Goal: Task Accomplishment & Management: Manage account settings

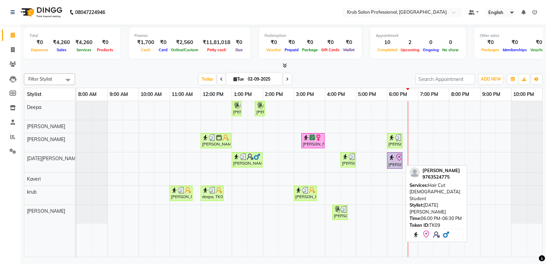
click at [394, 161] on div "Jack Sparrow, TK09, 06:00 PM-06:30 PM, Hair Cut Male Student" at bounding box center [394, 160] width 14 height 14
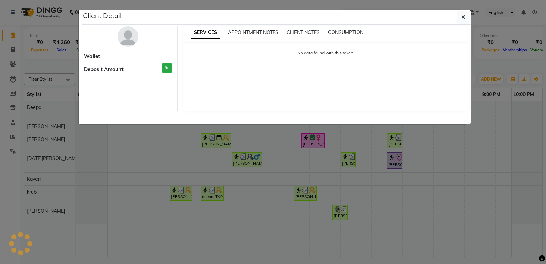
select select "8"
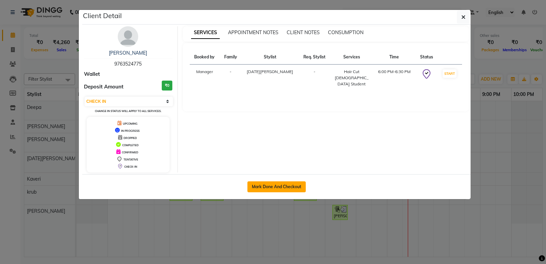
click at [274, 186] on button "Mark Done And Checkout" at bounding box center [276, 186] width 58 height 11
select select "service"
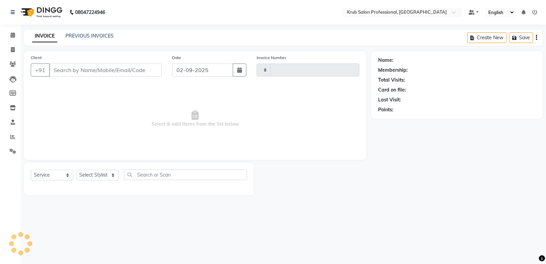
type input "1174"
select select "7490"
type input "9763524775"
select select "88974"
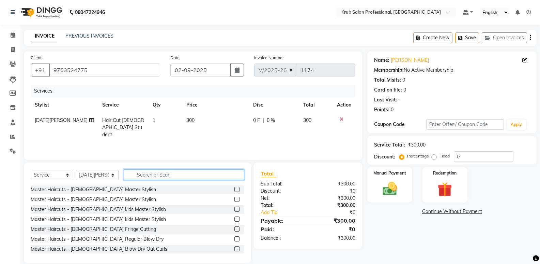
click at [139, 176] on input "text" at bounding box center [184, 174] width 121 height 11
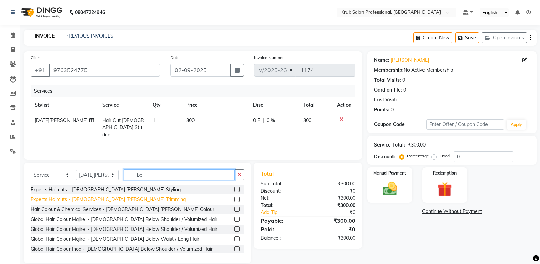
type input "be"
click at [107, 198] on div "Experts Haircuts - male Beard Trimming" at bounding box center [108, 199] width 155 height 7
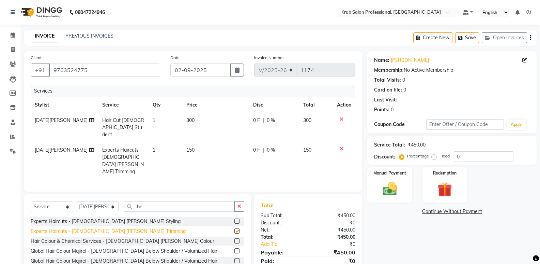
checkbox input "false"
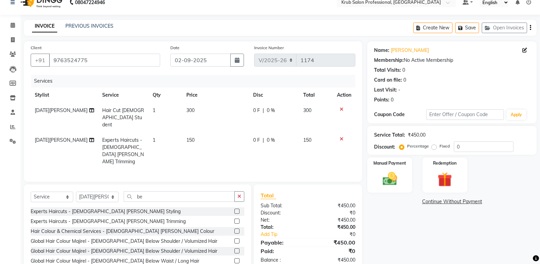
scroll to position [32, 0]
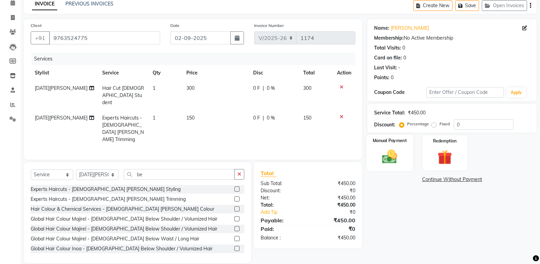
click at [386, 154] on img at bounding box center [390, 156] width 24 height 17
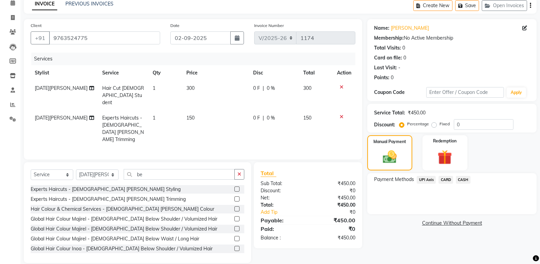
click at [428, 177] on span "UPI Axis" at bounding box center [426, 180] width 19 height 8
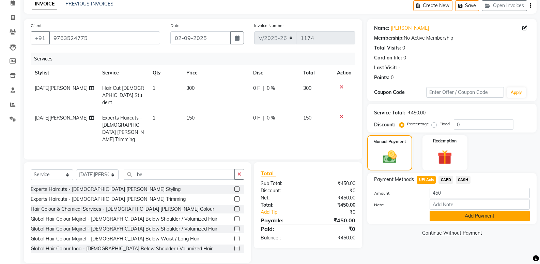
click at [472, 213] on button "Add Payment" at bounding box center [480, 215] width 100 height 11
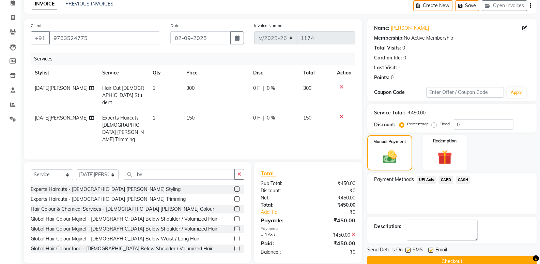
scroll to position [45, 0]
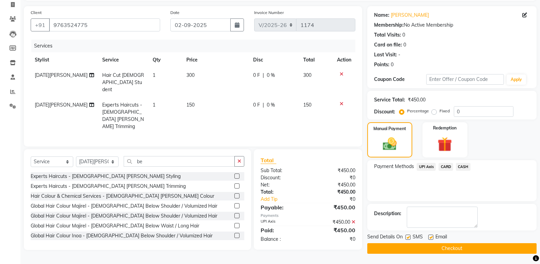
click at [430, 236] on label at bounding box center [431, 236] width 5 height 5
click at [430, 236] on input "checkbox" at bounding box center [431, 237] width 4 height 4
checkbox input "false"
click at [428, 247] on button "Checkout" at bounding box center [452, 248] width 169 height 11
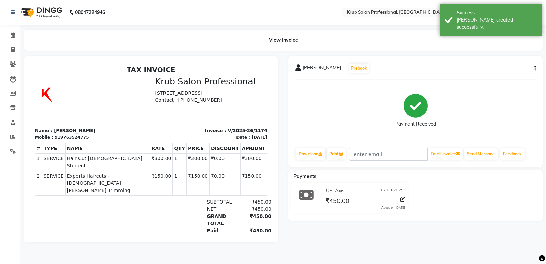
select select "service"
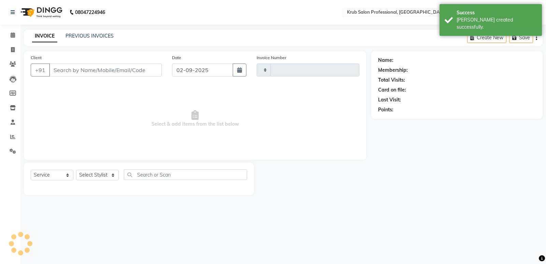
type input "1175"
select select "7490"
type input "9763524775"
select select "88974"
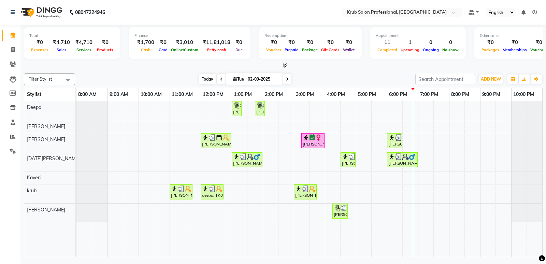
click at [208, 78] on span "Today" at bounding box center [207, 79] width 17 height 11
drag, startPoint x: 318, startPoint y: 75, endPoint x: 308, endPoint y: 71, distance: 11.1
click at [308, 71] on div "Filter Stylist Select All Deepa Raj shahnawaz Kartik Wanjari Kaveri krub Vijay …" at bounding box center [283, 164] width 518 height 186
click at [416, 140] on div "Dimpi Arneja, TK04, 01:00 PM-01:15 PM, Threading - female Upperlips Dimpi Arnej…" at bounding box center [308, 178] width 465 height 155
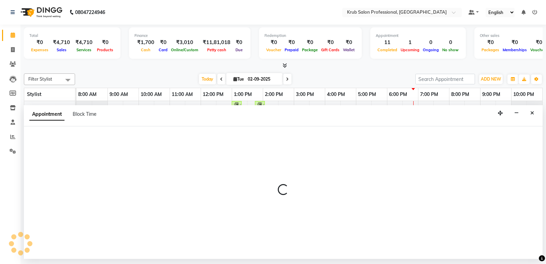
select select "66028"
select select "1110"
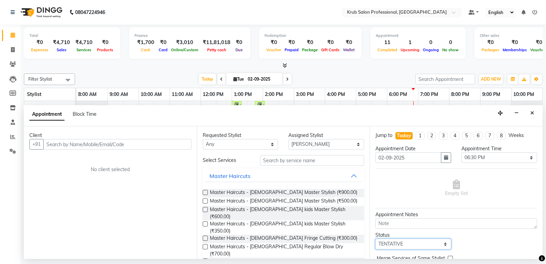
click at [405, 244] on select "Select TENTATIVE CONFIRM CHECK-IN UPCOMING" at bounding box center [413, 243] width 76 height 11
select select "confirm booking"
click at [375, 238] on select "Select TENTATIVE CONFIRM CHECK-IN UPCOMING" at bounding box center [413, 243] width 76 height 11
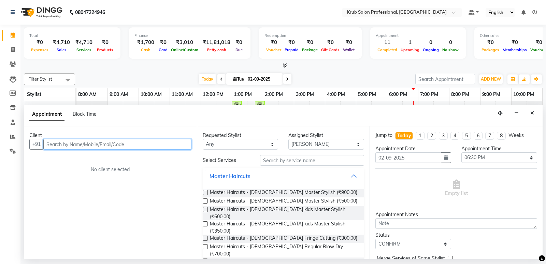
drag, startPoint x: 126, startPoint y: 147, endPoint x: 124, endPoint y: 143, distance: 4.2
click at [125, 145] on input "text" at bounding box center [117, 144] width 148 height 11
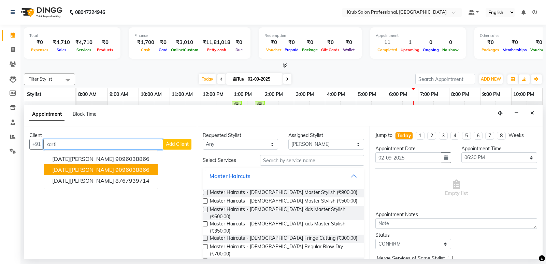
click at [85, 168] on span "Kartik Kingrani" at bounding box center [83, 169] width 62 height 7
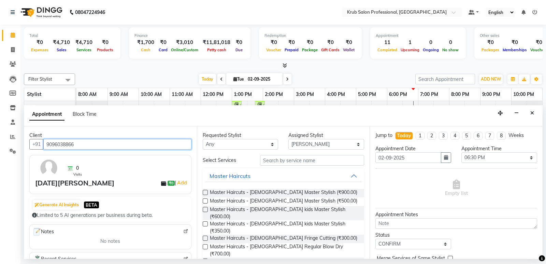
type input "9096038866"
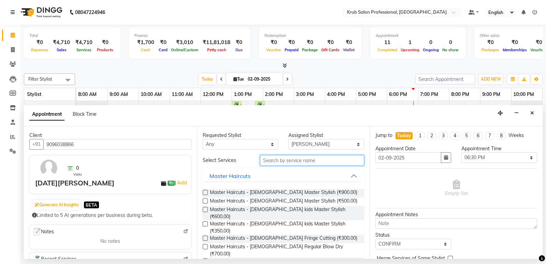
click at [283, 160] on input "text" at bounding box center [312, 160] width 104 height 11
click at [302, 161] on input "text" at bounding box center [312, 160] width 104 height 11
click at [301, 162] on input "text" at bounding box center [312, 160] width 104 height 11
click at [205, 198] on div "Master Haircuts - [DEMOGRAPHIC_DATA] Master Stylish (₹500.00)" at bounding box center [284, 201] width 162 height 9
click at [204, 201] on label at bounding box center [205, 200] width 5 height 5
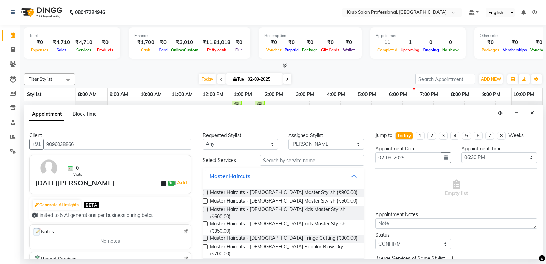
click at [204, 201] on input "checkbox" at bounding box center [205, 201] width 4 height 4
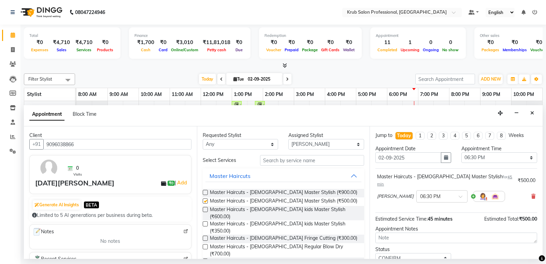
checkbox input "false"
click at [290, 161] on input "text" at bounding box center [312, 160] width 104 height 11
click at [299, 161] on input "text" at bounding box center [312, 160] width 104 height 11
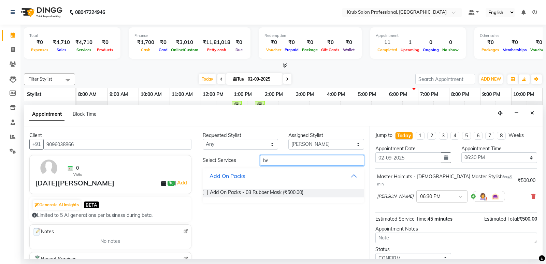
type input "b"
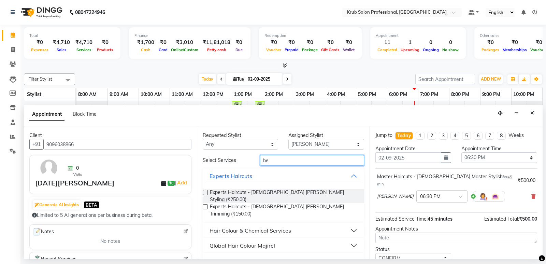
type input "be"
click at [204, 193] on label at bounding box center [205, 192] width 5 height 5
click at [204, 193] on input "checkbox" at bounding box center [205, 193] width 4 height 4
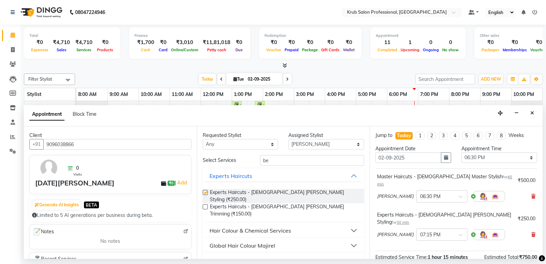
checkbox input "false"
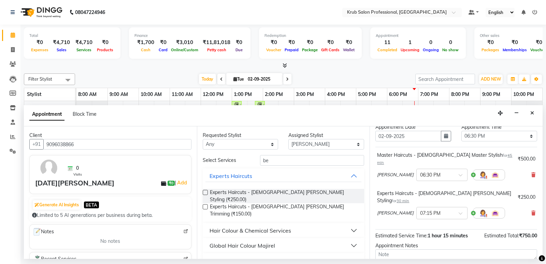
scroll to position [20, 0]
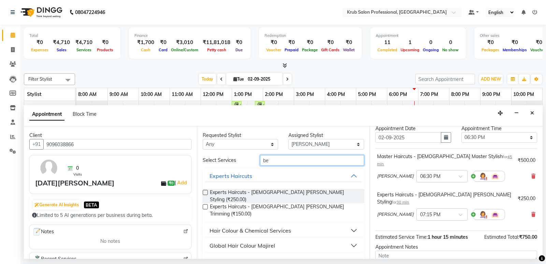
click at [278, 161] on input "be" at bounding box center [312, 160] width 104 height 11
type input "b"
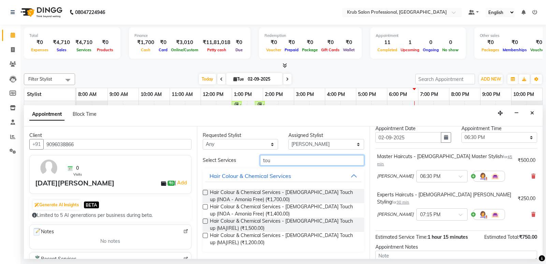
type input "tou"
click at [206, 192] on label at bounding box center [205, 192] width 5 height 5
click at [206, 192] on input "checkbox" at bounding box center [205, 193] width 4 height 4
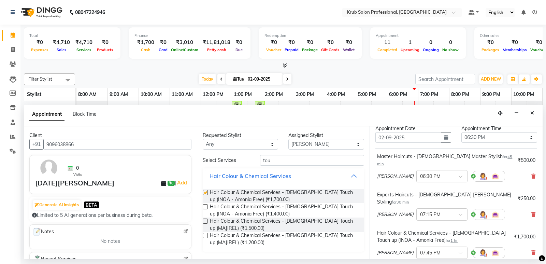
checkbox input "false"
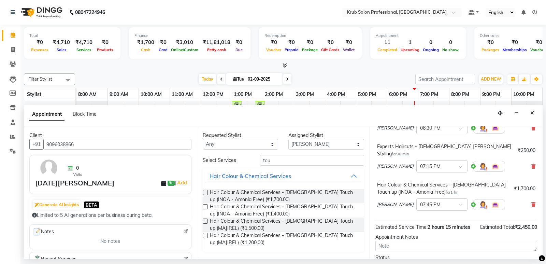
scroll to position [110, 0]
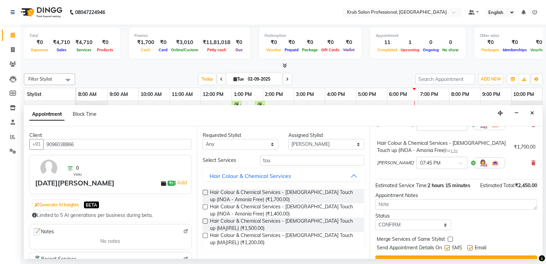
click at [470, 245] on label at bounding box center [469, 247] width 5 height 5
click at [470, 246] on input "checkbox" at bounding box center [469, 248] width 4 height 4
checkbox input "false"
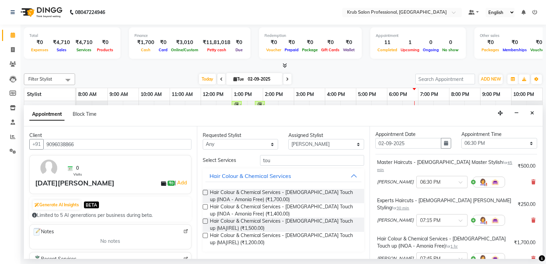
scroll to position [14, 0]
click at [434, 178] on input "text" at bounding box center [435, 181] width 30 height 7
click at [417, 238] on div "07:30 PM" at bounding box center [441, 244] width 50 height 13
click at [427, 216] on input "text" at bounding box center [435, 219] width 30 height 7
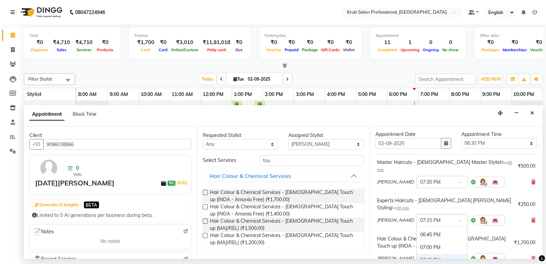
scroll to position [487, 0]
click at [458, 219] on span at bounding box center [462, 222] width 9 height 7
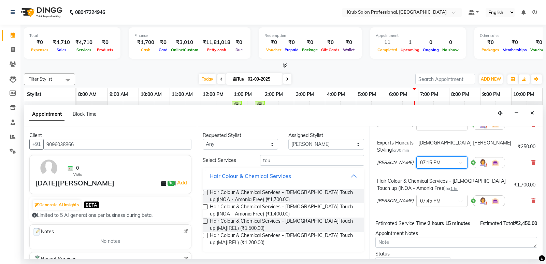
scroll to position [60, 0]
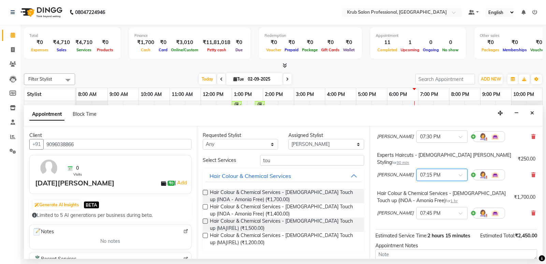
click at [441, 171] on div at bounding box center [441, 174] width 50 height 7
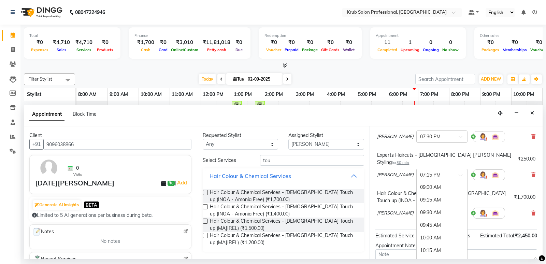
scroll to position [523, 0]
click at [420, 231] on div "08:15 PM" at bounding box center [441, 237] width 50 height 13
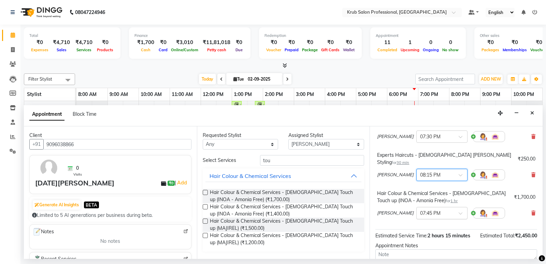
click at [436, 209] on input "text" at bounding box center [435, 212] width 30 height 7
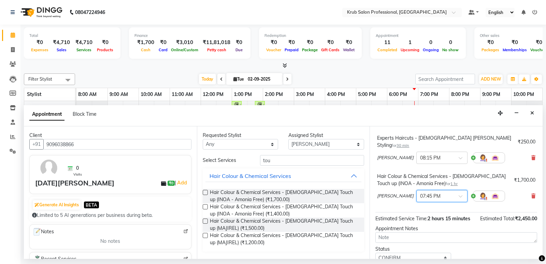
scroll to position [79, 0]
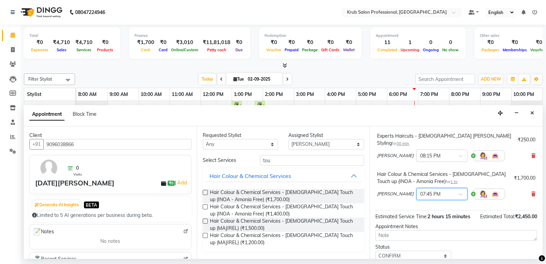
click at [425, 190] on input "text" at bounding box center [435, 193] width 30 height 7
click at [423, 250] on div "08:45 PM" at bounding box center [441, 256] width 50 height 13
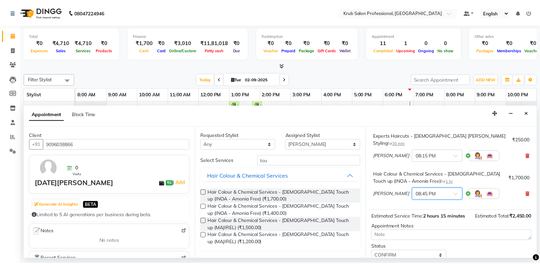
scroll to position [110, 0]
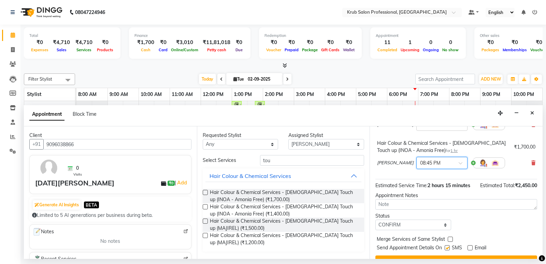
click at [448, 245] on label at bounding box center [446, 247] width 5 height 5
click at [448, 246] on input "checkbox" at bounding box center [446, 248] width 4 height 4
checkbox input "false"
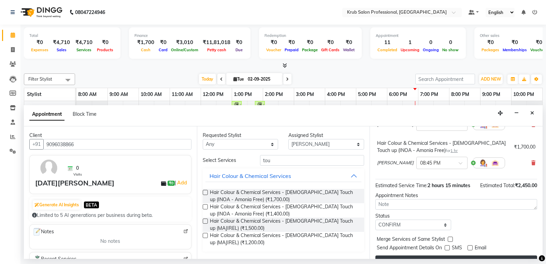
click at [450, 255] on button "Book" at bounding box center [456, 261] width 162 height 12
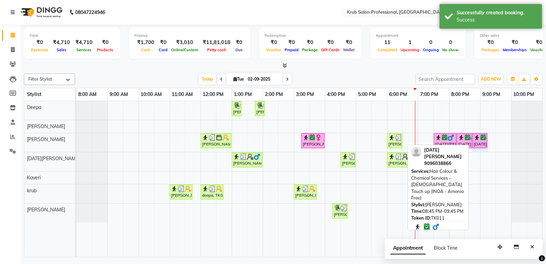
drag, startPoint x: 502, startPoint y: 140, endPoint x: 487, endPoint y: 145, distance: 15.9
click at [76, 145] on div "Dimpi Arneja, TK04, 12:00 PM-01:00 PM, Hair Colour & Chemical Services - female…" at bounding box center [76, 142] width 0 height 19
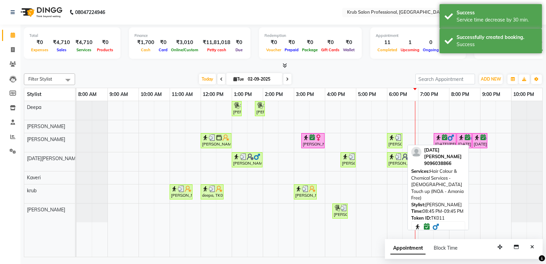
click at [350, 75] on div "Today Tue 02-09-2025" at bounding box center [244, 79] width 333 height 10
drag, startPoint x: 349, startPoint y: 72, endPoint x: 330, endPoint y: 66, distance: 18.9
click at [330, 66] on div at bounding box center [283, 65] width 518 height 7
click at [447, 40] on div "Successfully created booking. Success" at bounding box center [490, 41] width 102 height 25
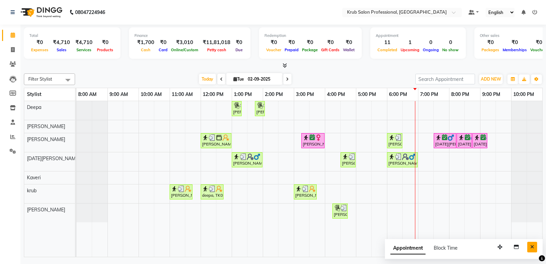
click at [534, 246] on button "Close" at bounding box center [532, 246] width 10 height 11
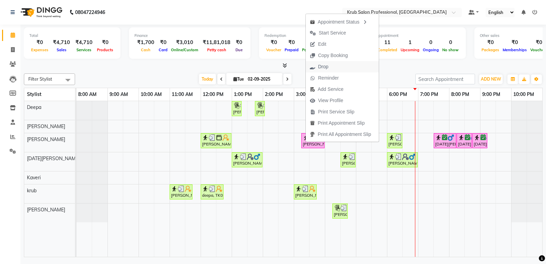
click at [323, 70] on span "Drop" at bounding box center [323, 66] width 10 height 7
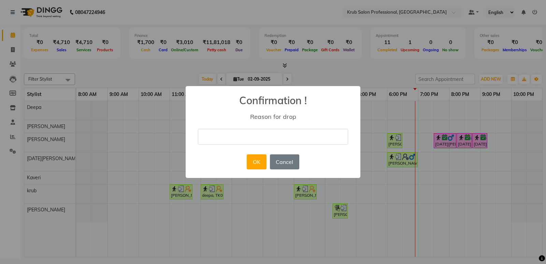
click at [254, 134] on input "text" at bounding box center [273, 137] width 150 height 16
type input "not come"
click at [256, 155] on button "OK" at bounding box center [256, 161] width 19 height 15
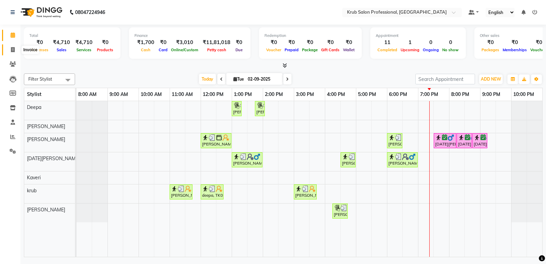
click at [11, 48] on icon at bounding box center [13, 49] width 4 height 5
select select "service"
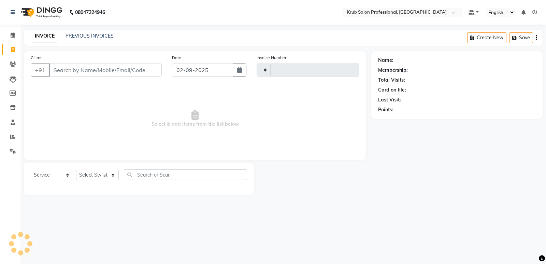
type input "1175"
select select "7490"
click at [91, 37] on link "PREVIOUS INVOICES" at bounding box center [89, 36] width 48 height 6
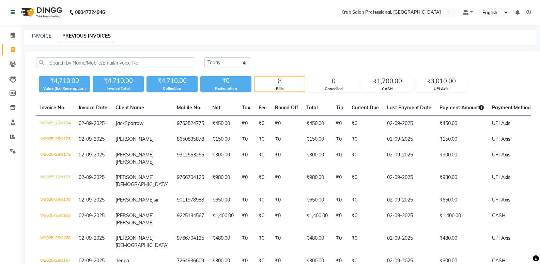
drag, startPoint x: 296, startPoint y: 59, endPoint x: 285, endPoint y: 57, distance: 11.1
click at [286, 57] on div "Today Yesterday Custom Range ₹4,710.00 Value (Ex. Redemption) ₹4,710.00 Invoice…" at bounding box center [283, 172] width 517 height 245
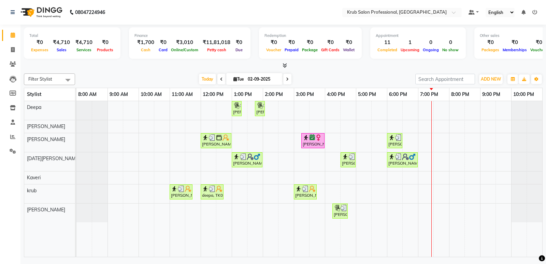
click at [286, 77] on icon at bounding box center [287, 79] width 3 height 4
type input "[DATE]"
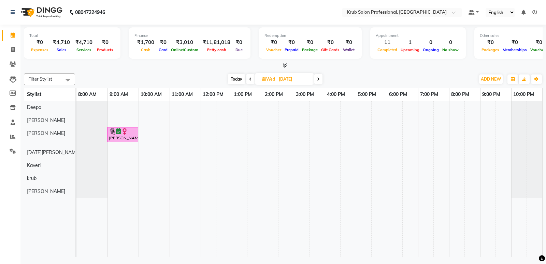
click at [138, 134] on div "[PERSON_NAME], 09:00 AM-10:00 AM, Hair Treatments - [DEMOGRAPHIC_DATA] Hair [ME…" at bounding box center [308, 178] width 465 height 155
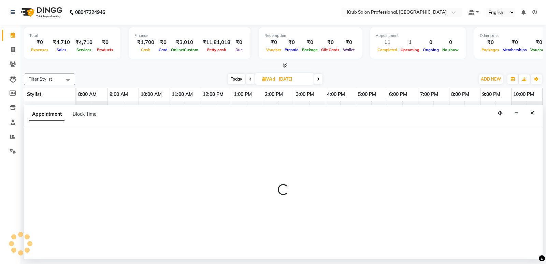
select select "66028"
select select "tentative"
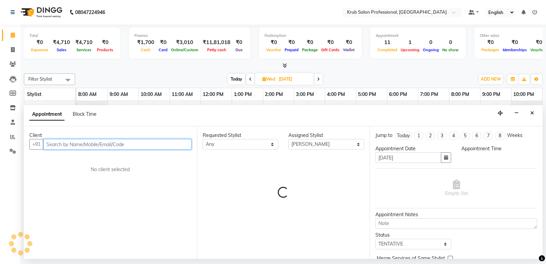
select select "600"
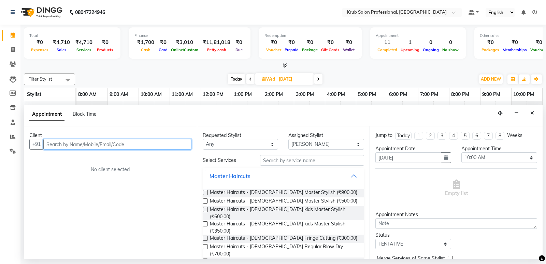
click at [85, 145] on input "text" at bounding box center [117, 144] width 148 height 11
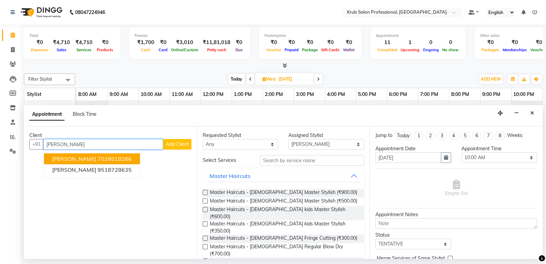
click at [89, 158] on span "[PERSON_NAME]" at bounding box center [74, 158] width 44 height 7
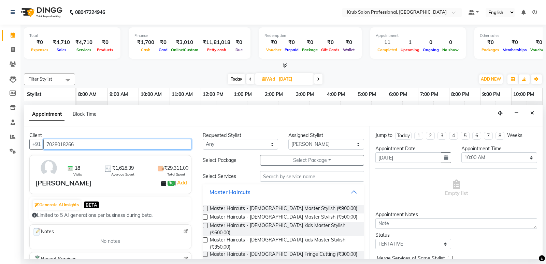
type input "7028018266"
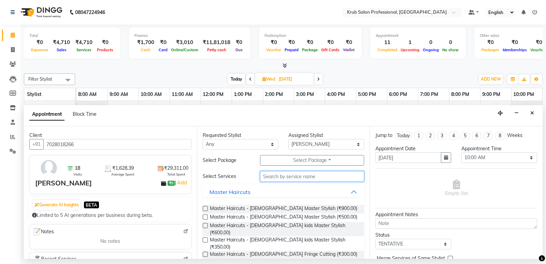
click at [283, 176] on input "text" at bounding box center [312, 176] width 104 height 11
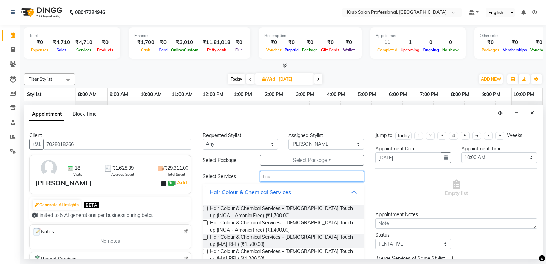
type input "tou"
click at [203, 208] on label at bounding box center [205, 208] width 5 height 5
click at [203, 208] on input "checkbox" at bounding box center [205, 209] width 4 height 4
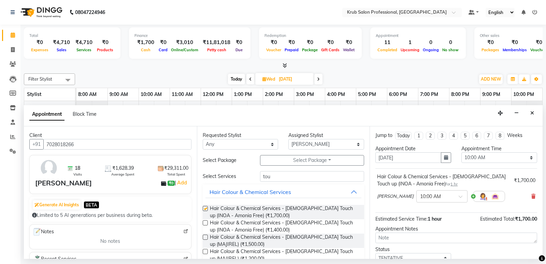
checkbox input "false"
click at [417, 254] on select "Select TENTATIVE CONFIRM UPCOMING" at bounding box center [413, 258] width 76 height 11
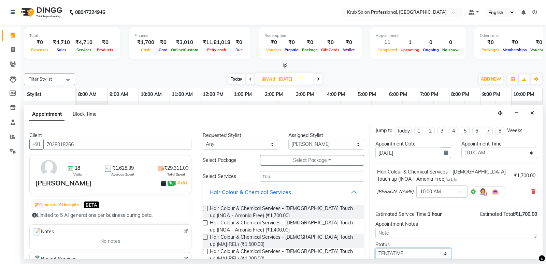
select select "confirm booking"
click at [375, 248] on select "Select TENTATIVE CONFIRM UPCOMING" at bounding box center [413, 253] width 76 height 11
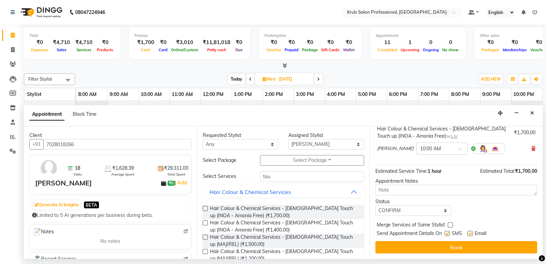
click at [470, 233] on label at bounding box center [469, 233] width 5 height 5
click at [470, 233] on input "checkbox" at bounding box center [469, 234] width 4 height 4
checkbox input "false"
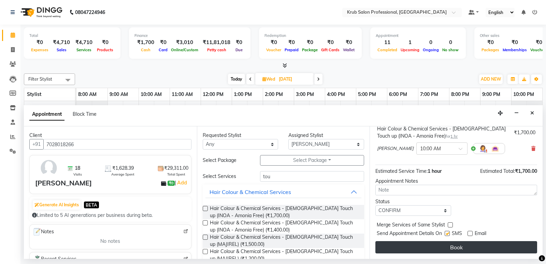
click at [450, 247] on button "Book" at bounding box center [456, 247] width 162 height 12
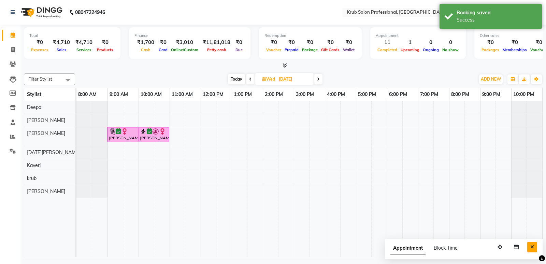
click at [531, 248] on icon "Close" at bounding box center [532, 246] width 4 height 5
click at [316, 80] on span at bounding box center [318, 79] width 8 height 11
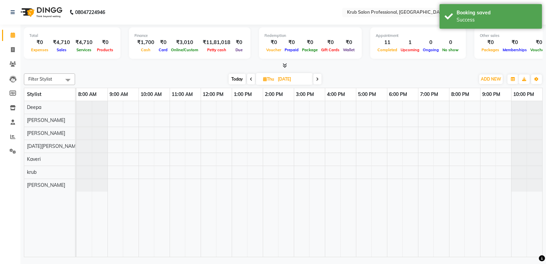
click at [320, 79] on span at bounding box center [317, 79] width 8 height 11
click at [236, 80] on span "Today" at bounding box center [237, 79] width 17 height 11
type input "02-09-2025"
